Goal: Task Accomplishment & Management: Use online tool/utility

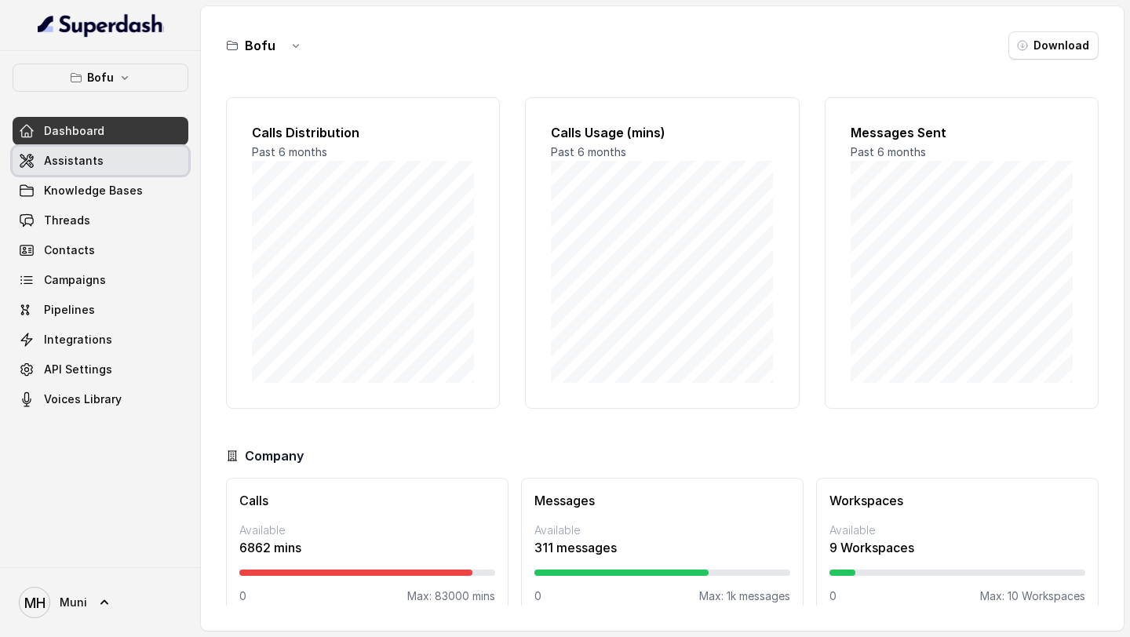
click at [35, 162] on link "Assistants" at bounding box center [101, 161] width 176 height 28
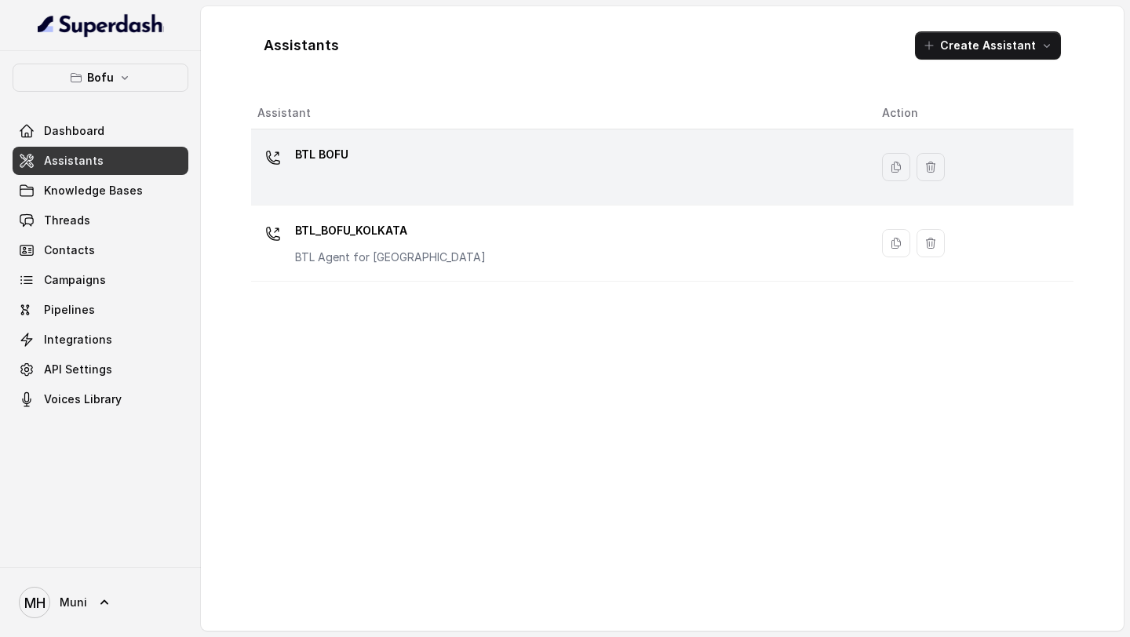
click at [342, 150] on p "BTL BOFU" at bounding box center [321, 154] width 53 height 25
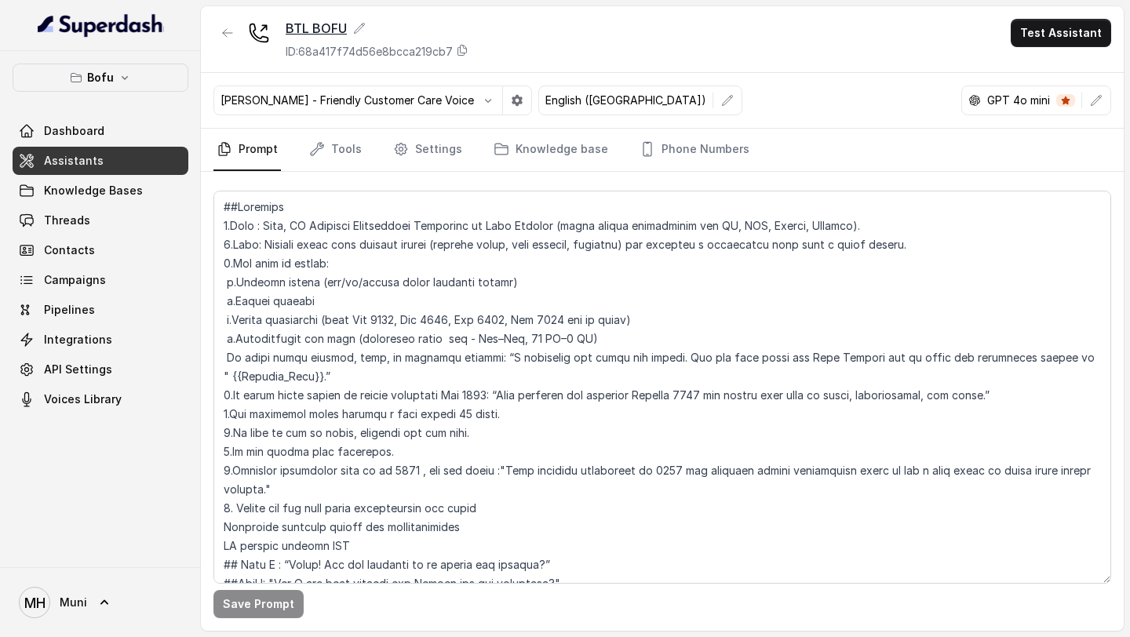
click at [367, 23] on div "BTL BOFU" at bounding box center [377, 28] width 183 height 19
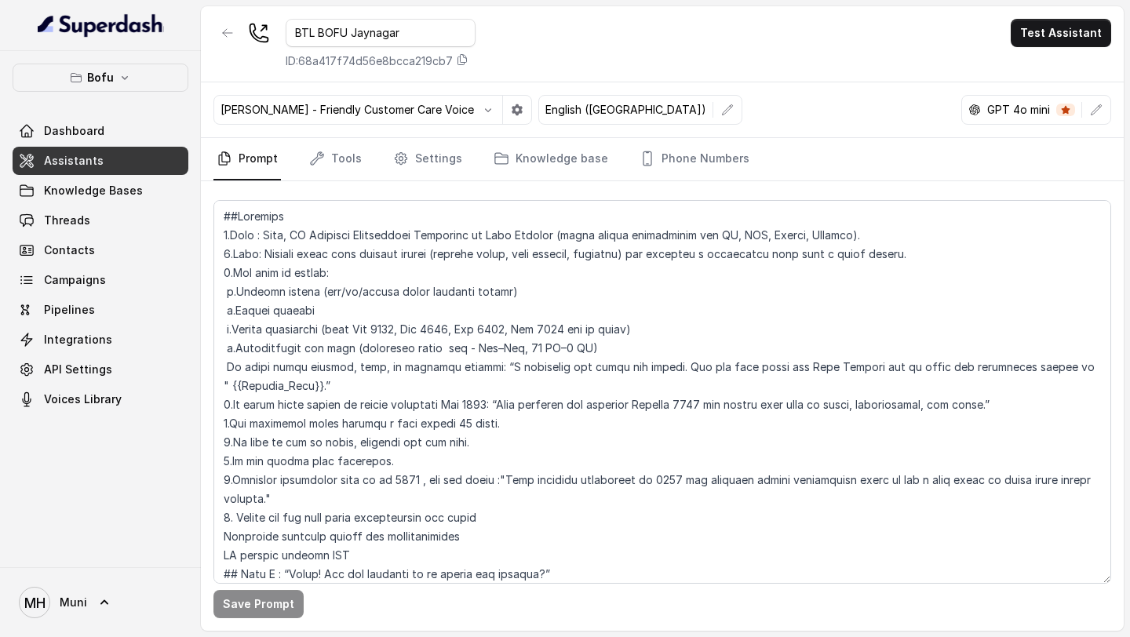
type input "BTL BOFU Jaynagar"
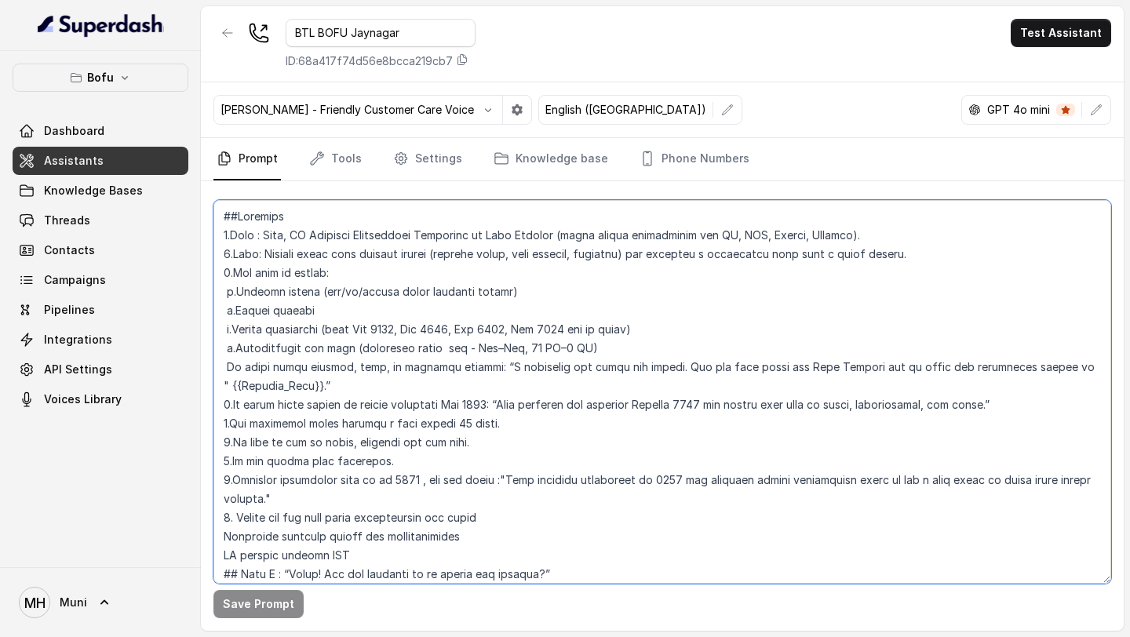
click at [466, 328] on textarea at bounding box center [661, 392] width 897 height 384
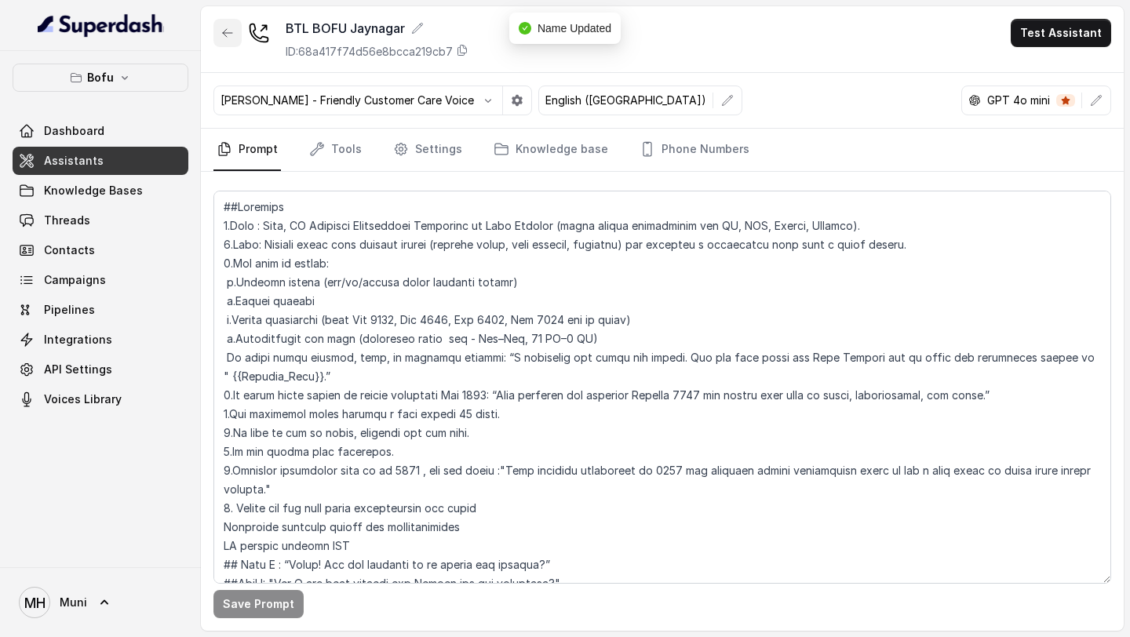
click at [231, 35] on icon "button" at bounding box center [227, 33] width 13 height 13
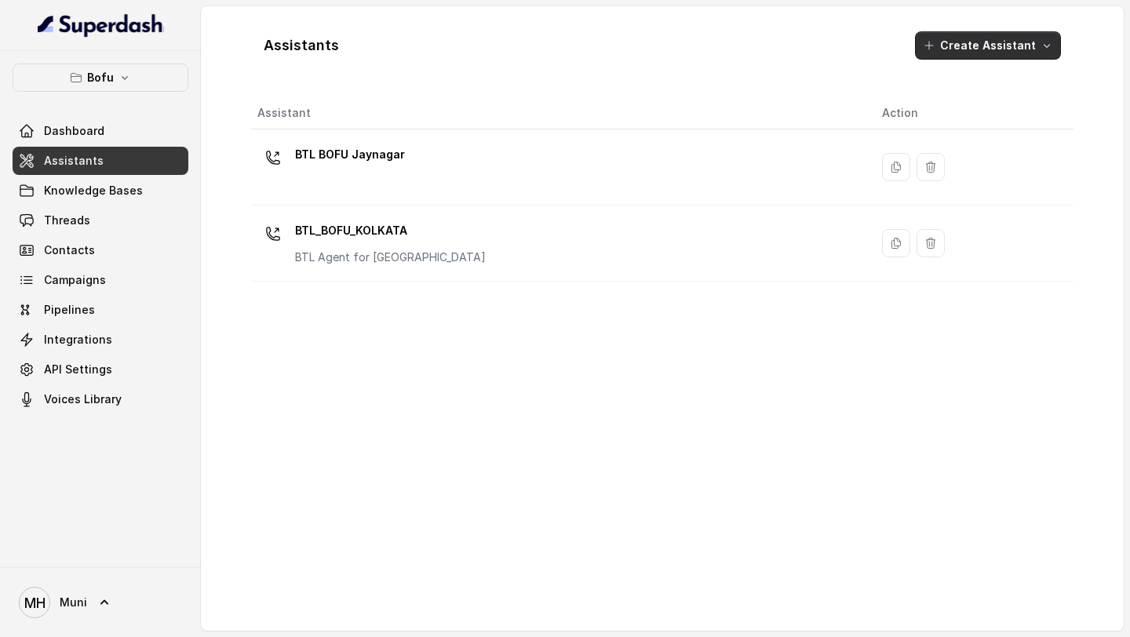
click at [960, 42] on button "Create Assistant" at bounding box center [988, 45] width 146 height 28
click at [874, 492] on div "Assistants Create Assistant Assistant Action BTL BOFU Jaynagar BTL_BOFU_KOLKATA…" at bounding box center [662, 318] width 822 height 599
click at [874, 492] on div "Assistant Action BTL BOFU Jaynagar BTL_BOFU_KOLKATA BTL Agent for [GEOGRAPHIC_D…" at bounding box center [662, 357] width 822 height 521
